Goal: Navigation & Orientation: Find specific page/section

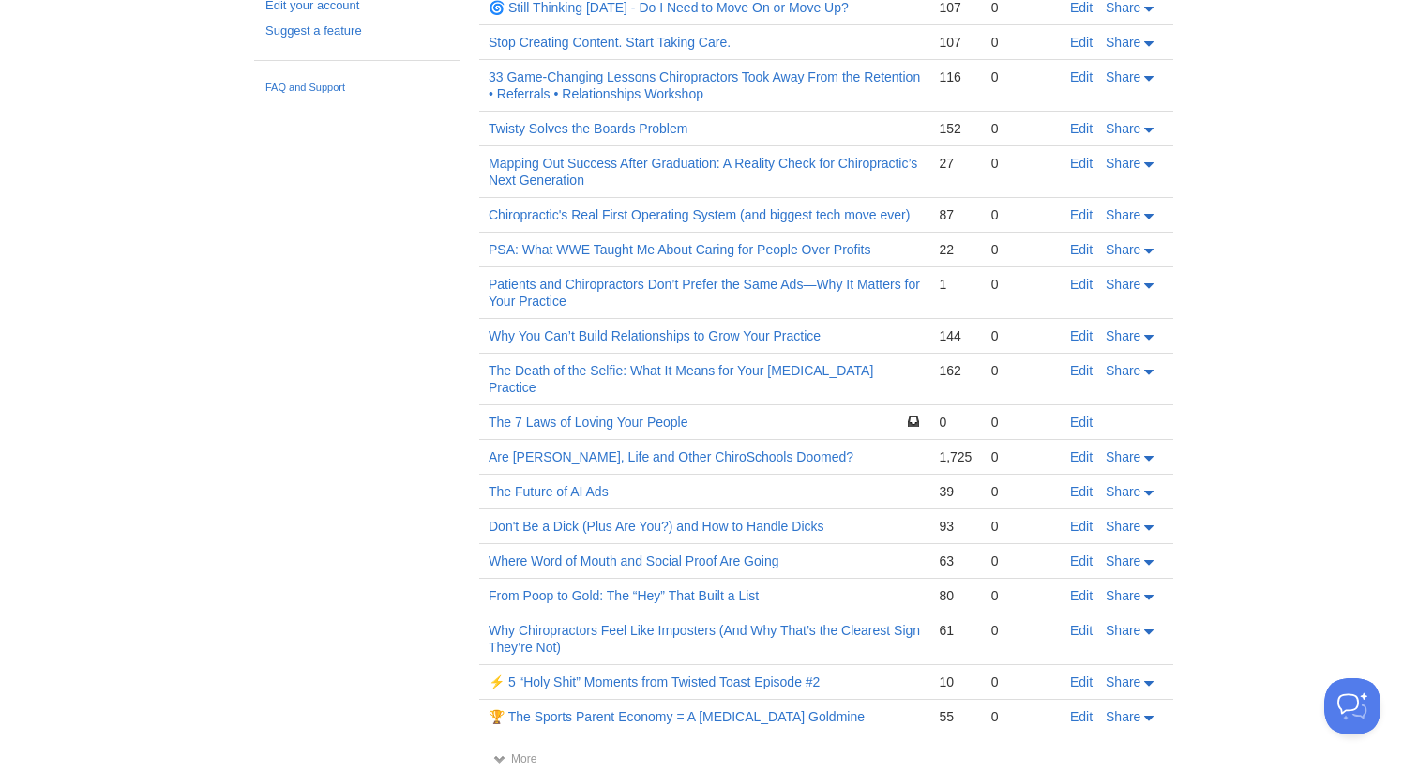
scroll to position [241, 0]
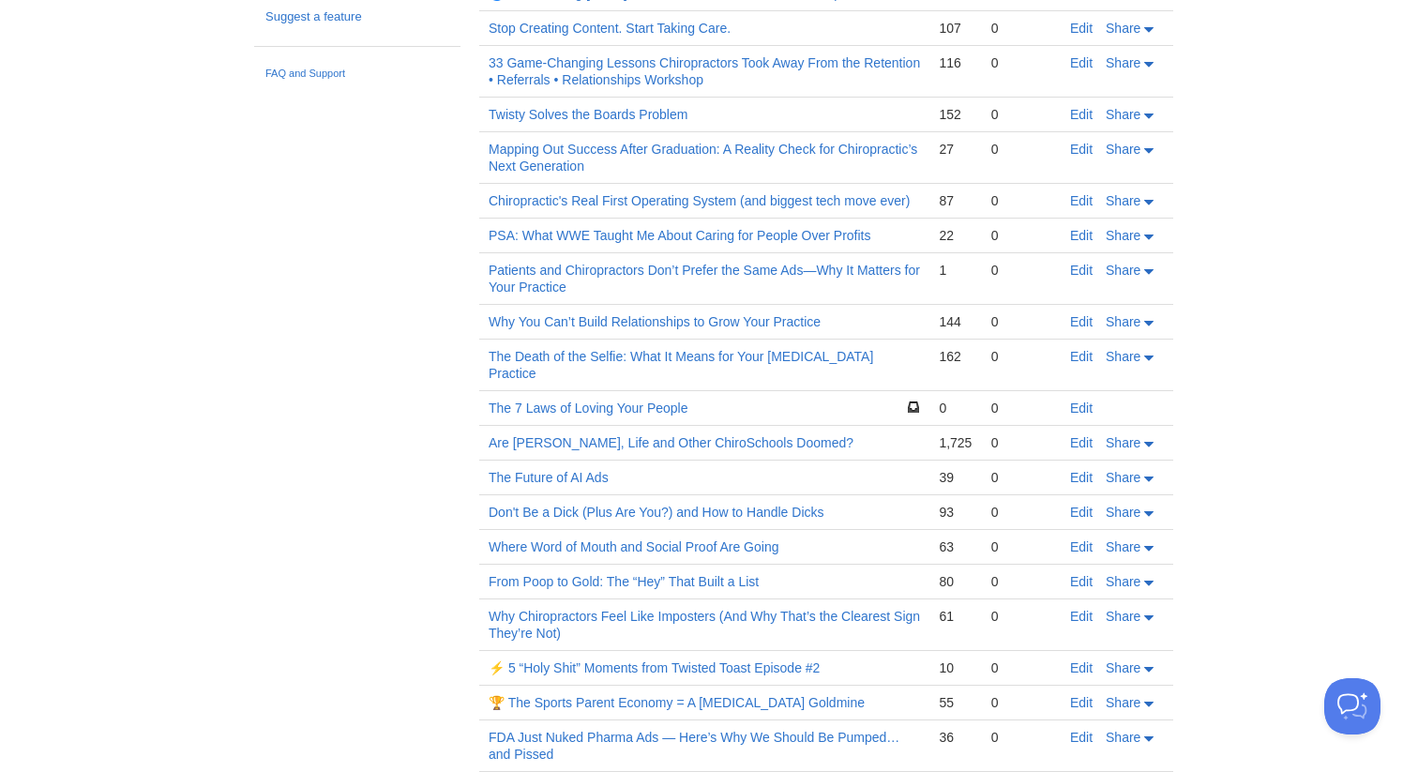
click at [761, 227] on td "PSA: What WWE Taught Me About Caring for People Over Profits" at bounding box center [704, 235] width 450 height 35
click at [760, 234] on link "PSA: What WWE Taught Me About Caring for People Over Profits" at bounding box center [679, 235] width 382 height 15
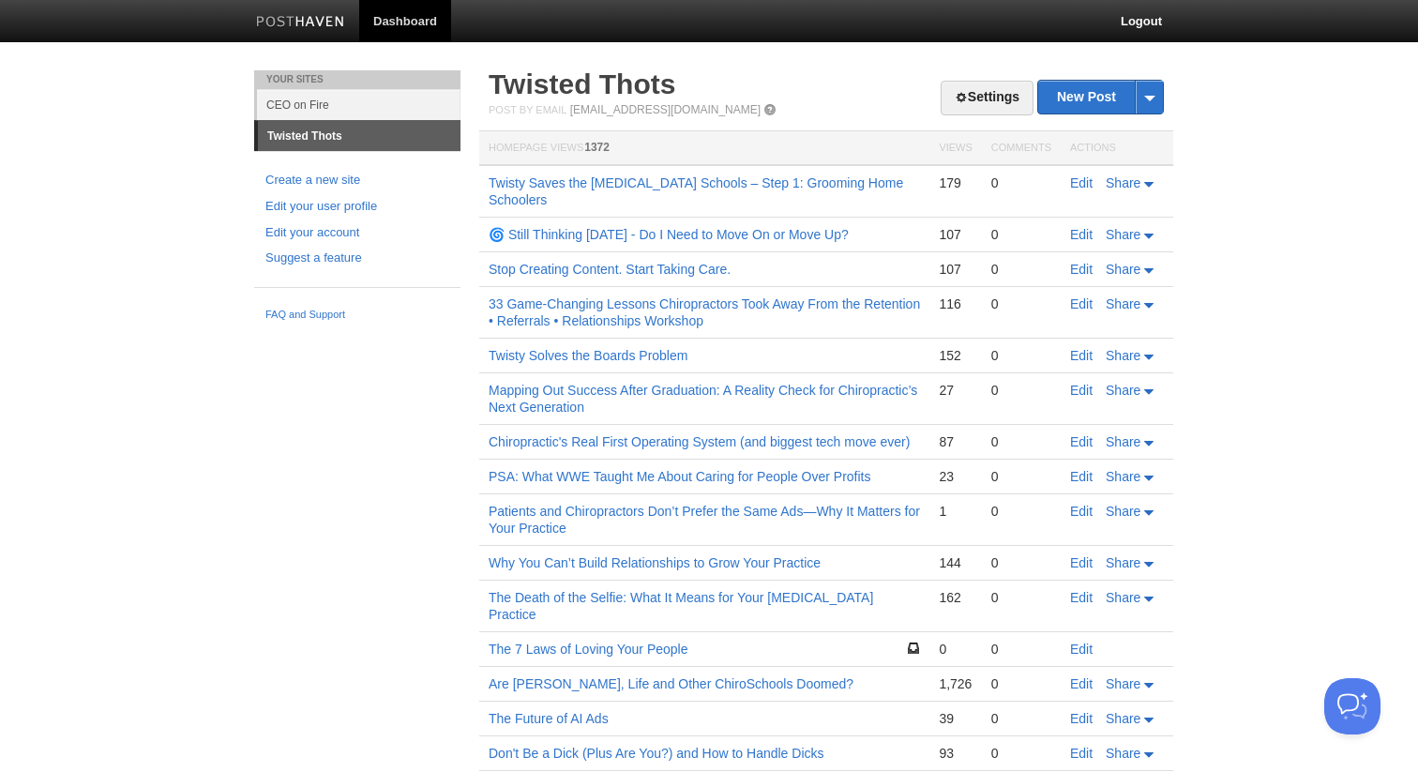
click at [81, 240] on body "Dashboard Logout Your Sites CEO on Fire Twisted Thots Create a new site Edit yo…" at bounding box center [709, 514] width 1418 height 1029
